Goal: Information Seeking & Learning: Learn about a topic

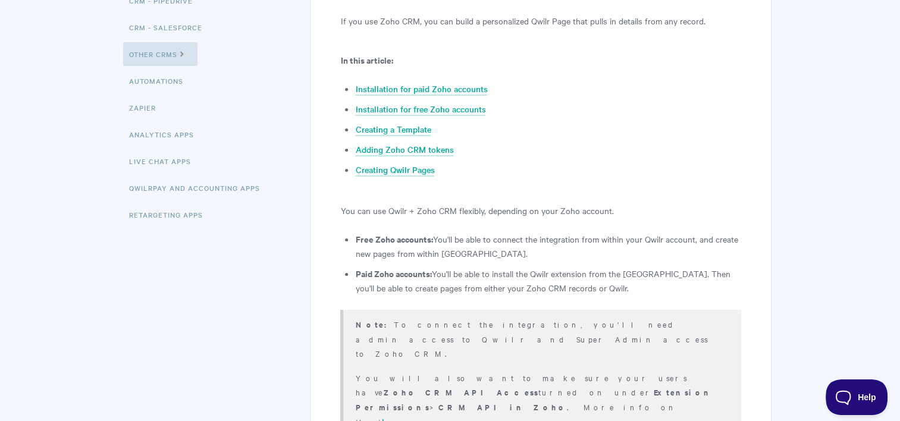
scroll to position [168, 0]
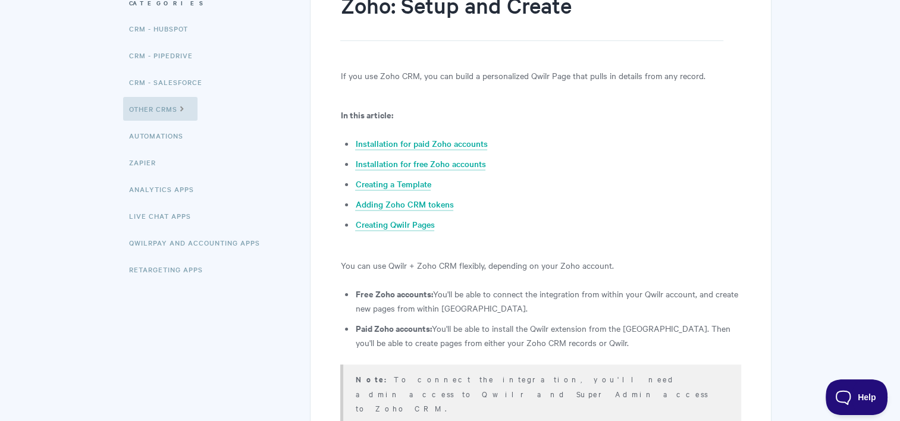
click at [442, 263] on p "You can use Qwilr + Zoho CRM flexibly, depending on your Zoho account." at bounding box center [540, 265] width 400 height 14
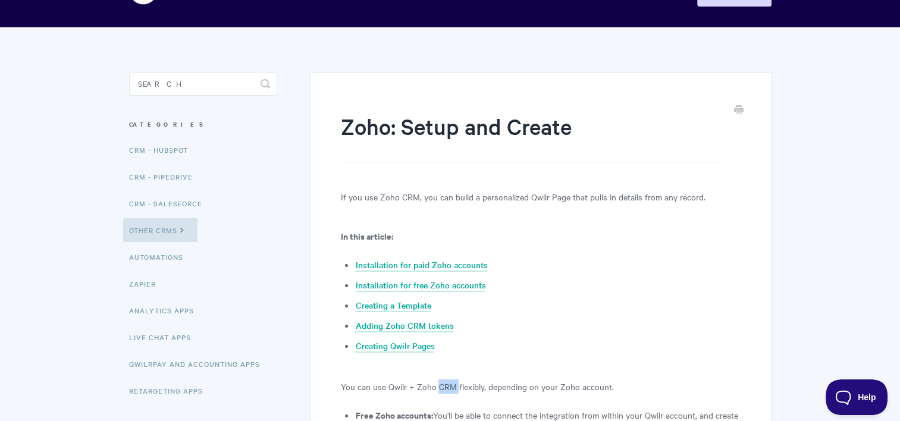
scroll to position [0, 0]
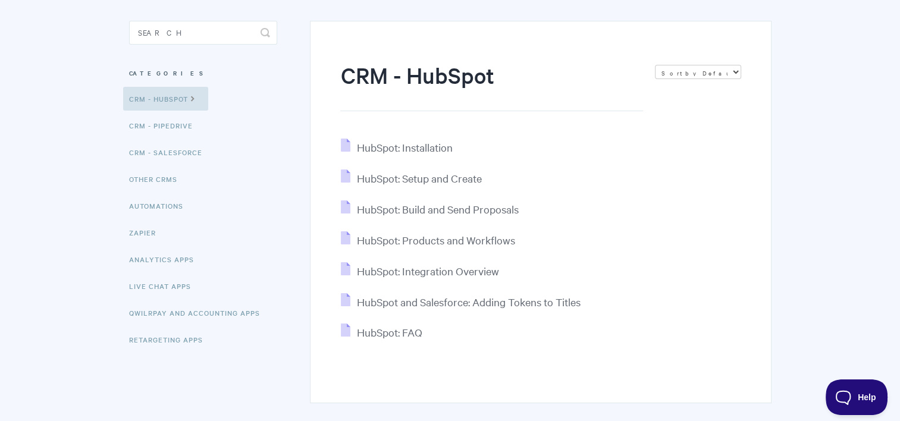
scroll to position [98, 0]
click at [460, 240] on span "HubSpot: Products and Workflows" at bounding box center [435, 240] width 158 height 14
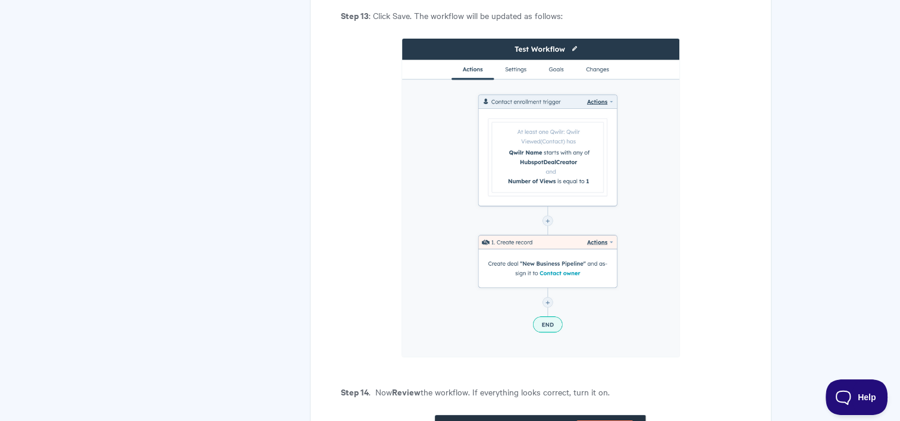
scroll to position [8840, 0]
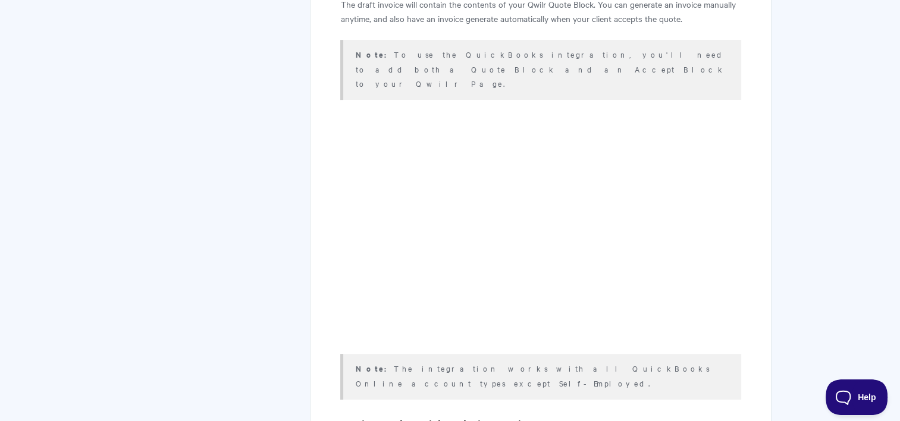
scroll to position [462, 0]
